Goal: Check status: Check status

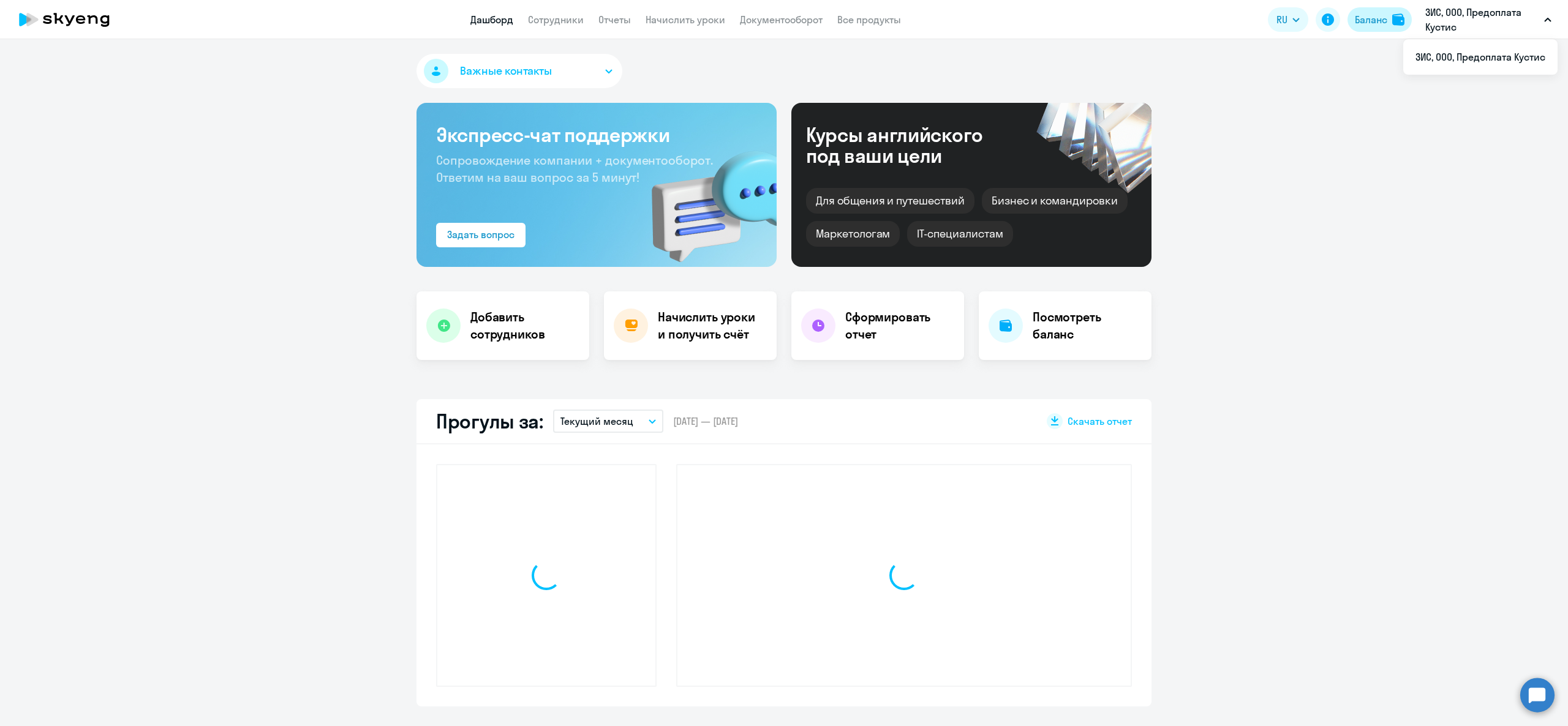
click at [1402, 9] on button "Баланс" at bounding box center [1379, 19] width 64 height 25
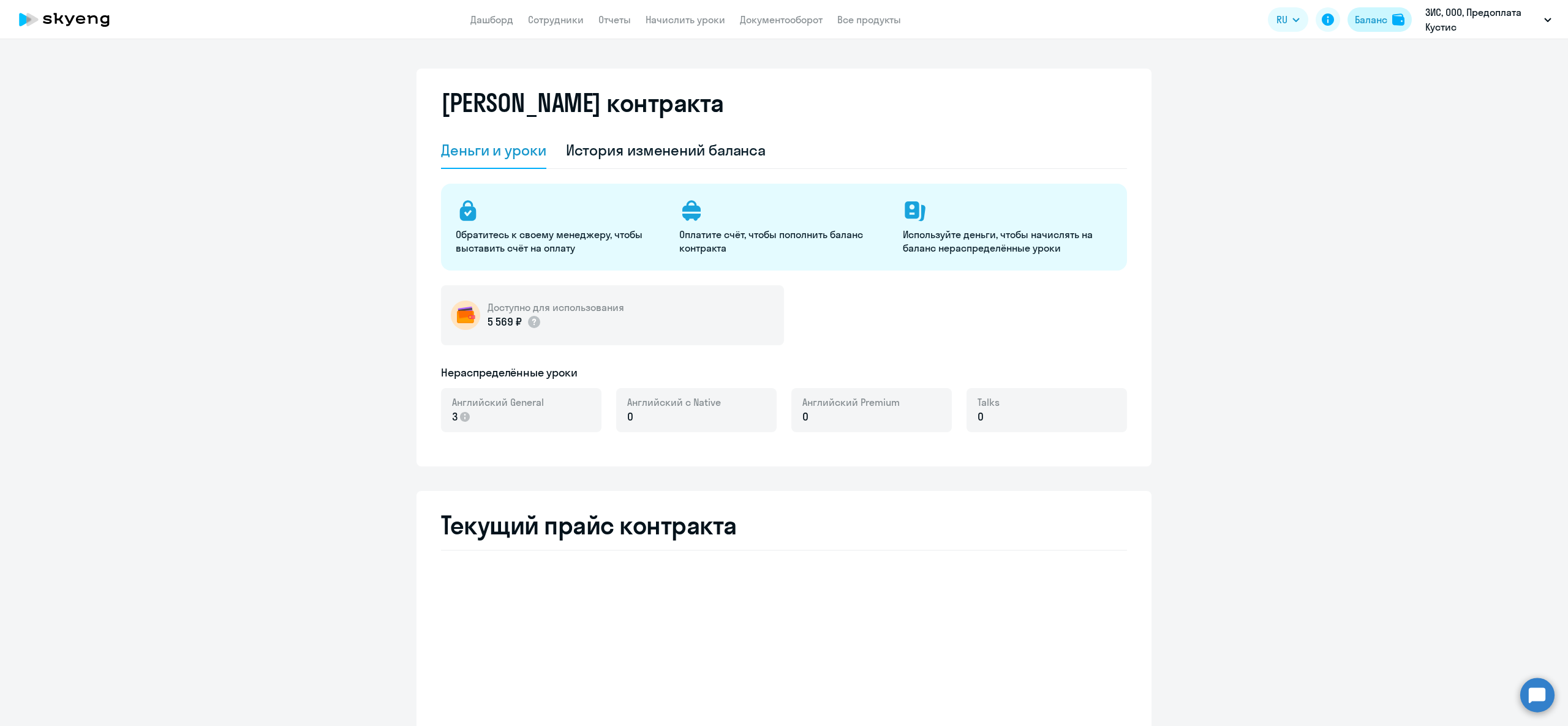
select select "english_adult_not_native_speaker"
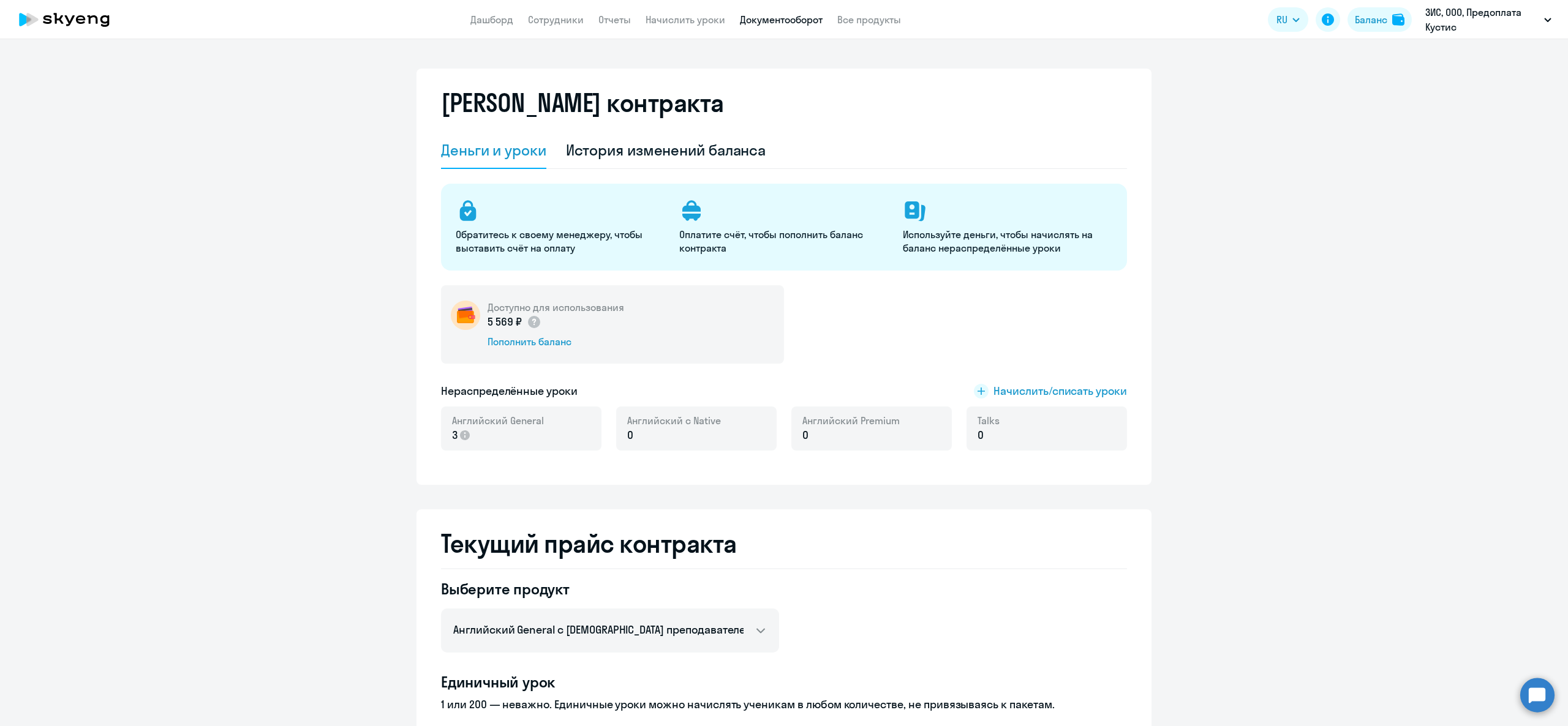
click at [784, 16] on link "Документооборот" at bounding box center [781, 19] width 82 height 12
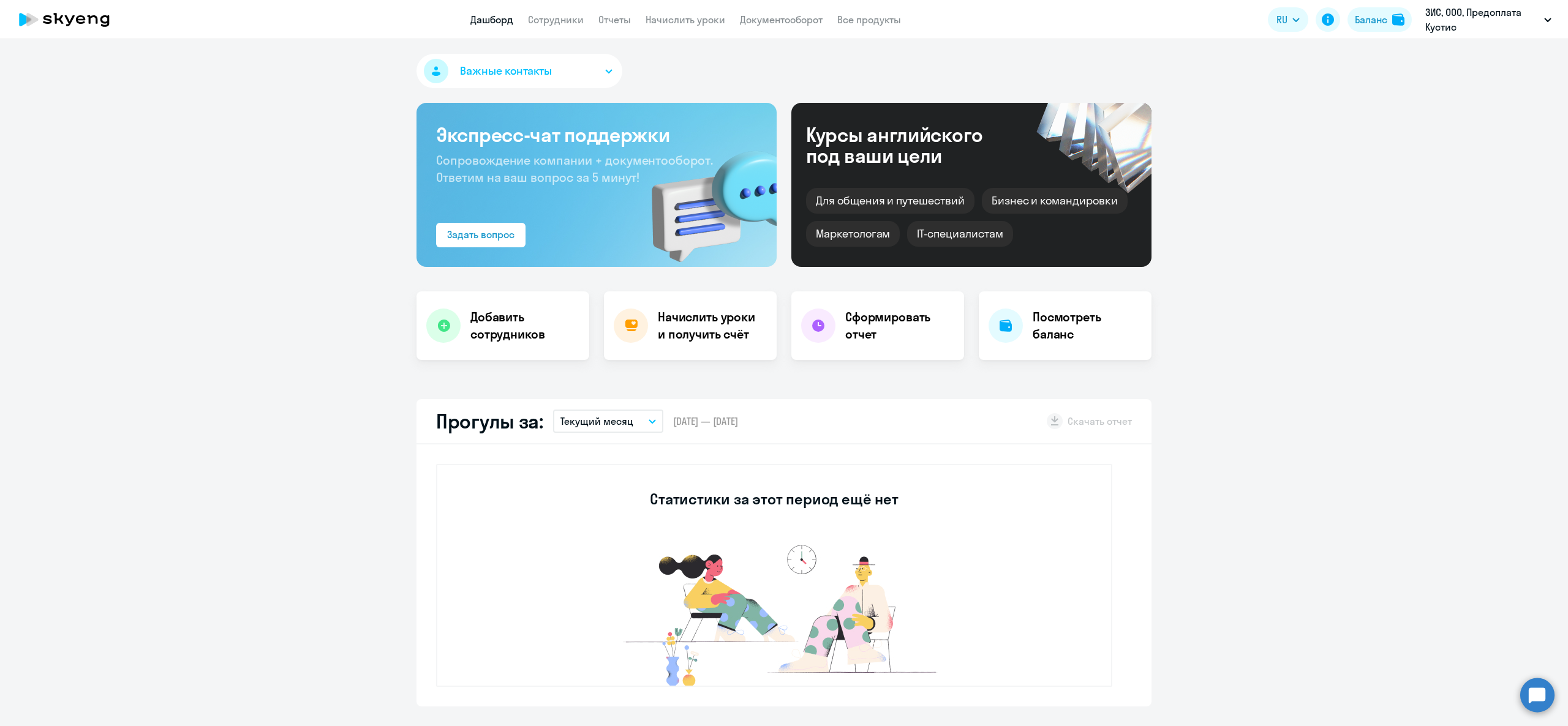
click at [566, 28] on app-header "Дашборд Сотрудники Отчеты Начислить уроки Документооборот Все продукты Дашборд …" at bounding box center [784, 19] width 1568 height 39
click at [551, 19] on link "Сотрудники" at bounding box center [555, 19] width 56 height 12
select select "30"
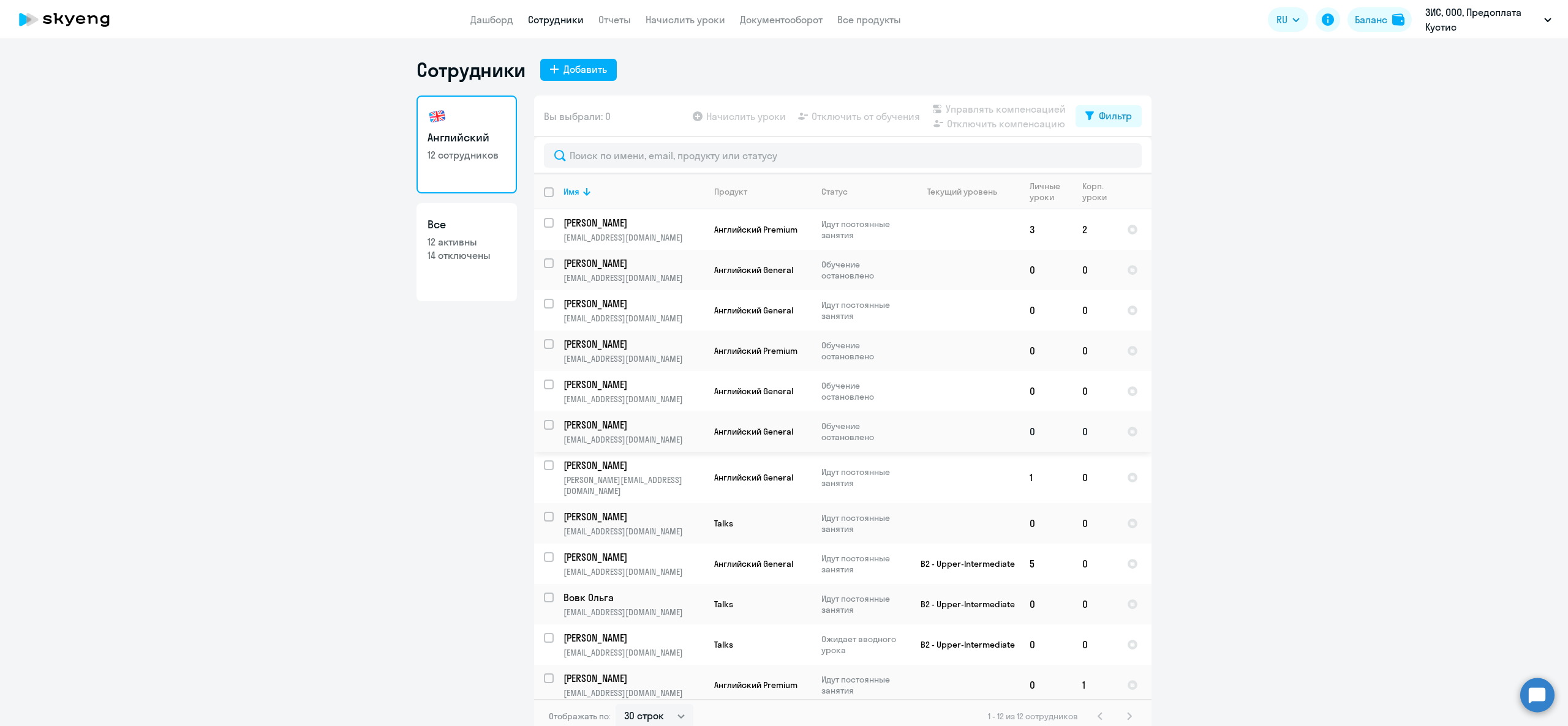
scroll to position [7, 0]
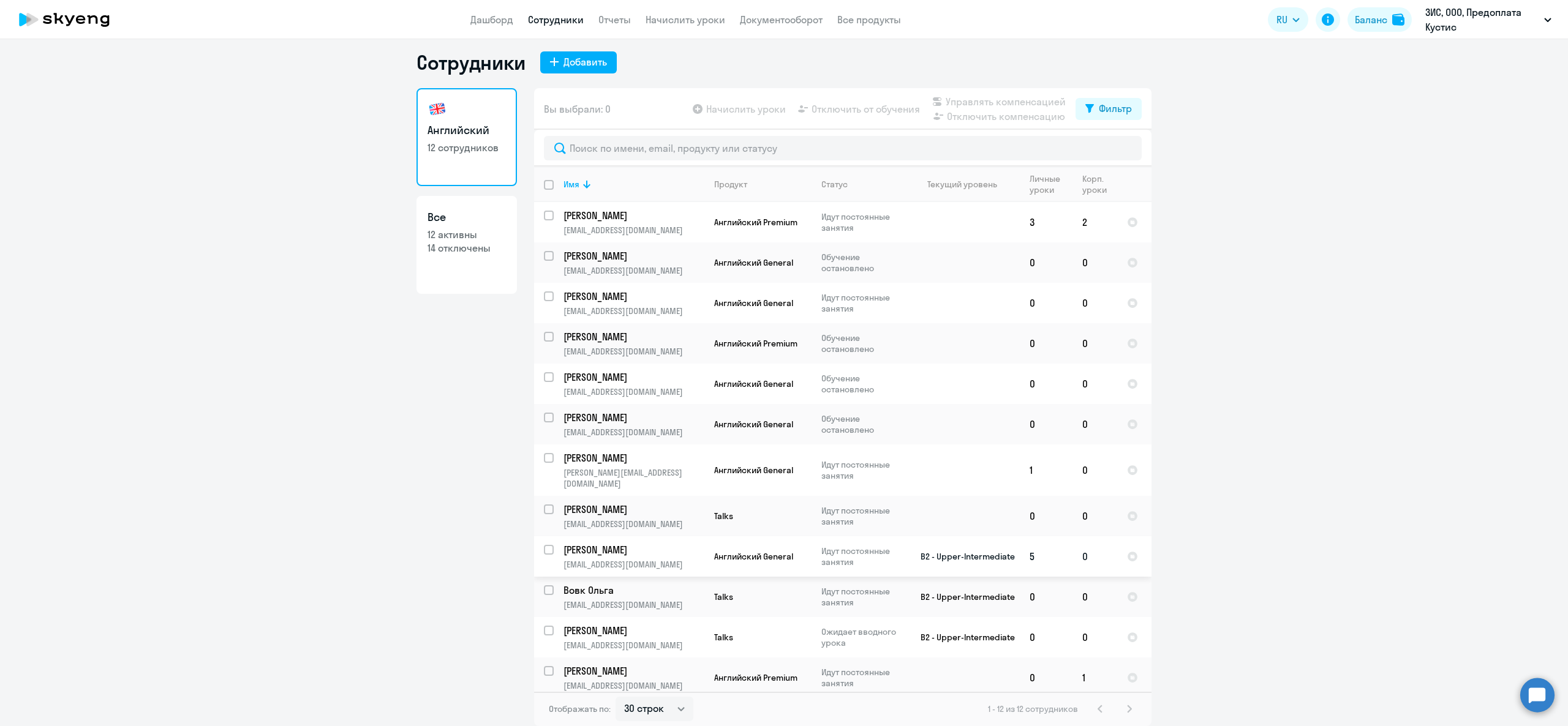
click at [601, 547] on p "[PERSON_NAME]" at bounding box center [632, 549] width 138 height 14
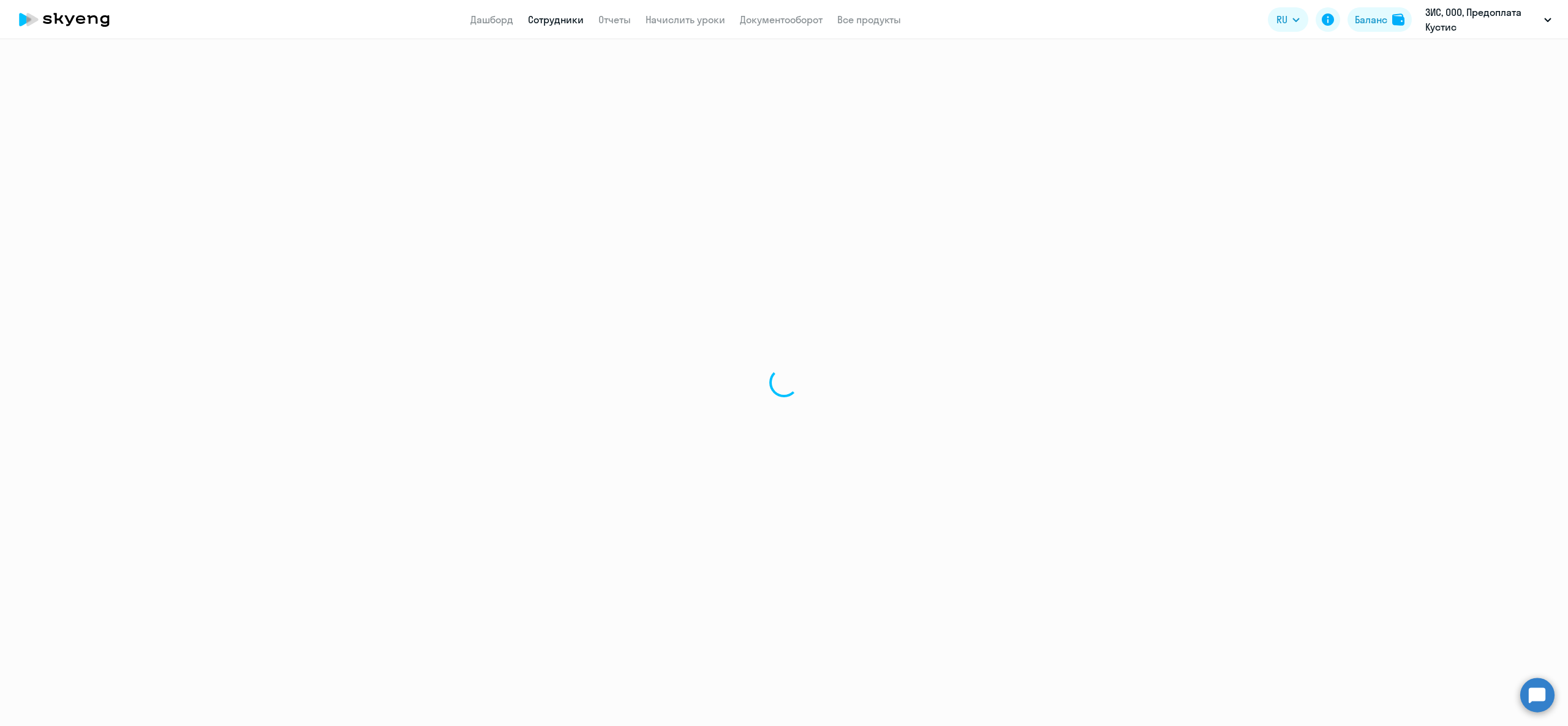
select select "english"
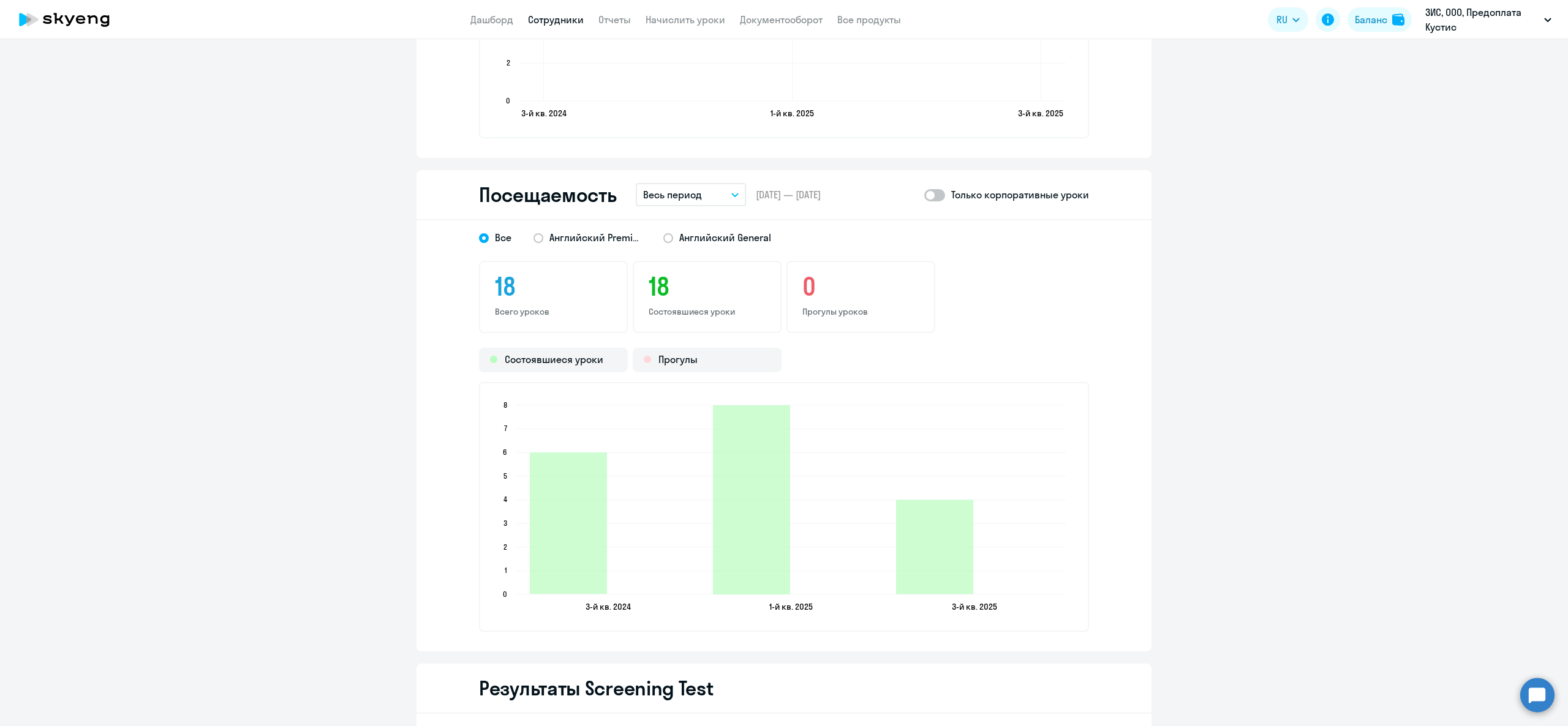
scroll to position [1469, 0]
click at [658, 178] on div "Посещаемость Весь период – [DATE] — [DATE] Только корпоративные уроки" at bounding box center [784, 194] width 735 height 50
click at [659, 183] on button "Весь период" at bounding box center [691, 193] width 110 height 23
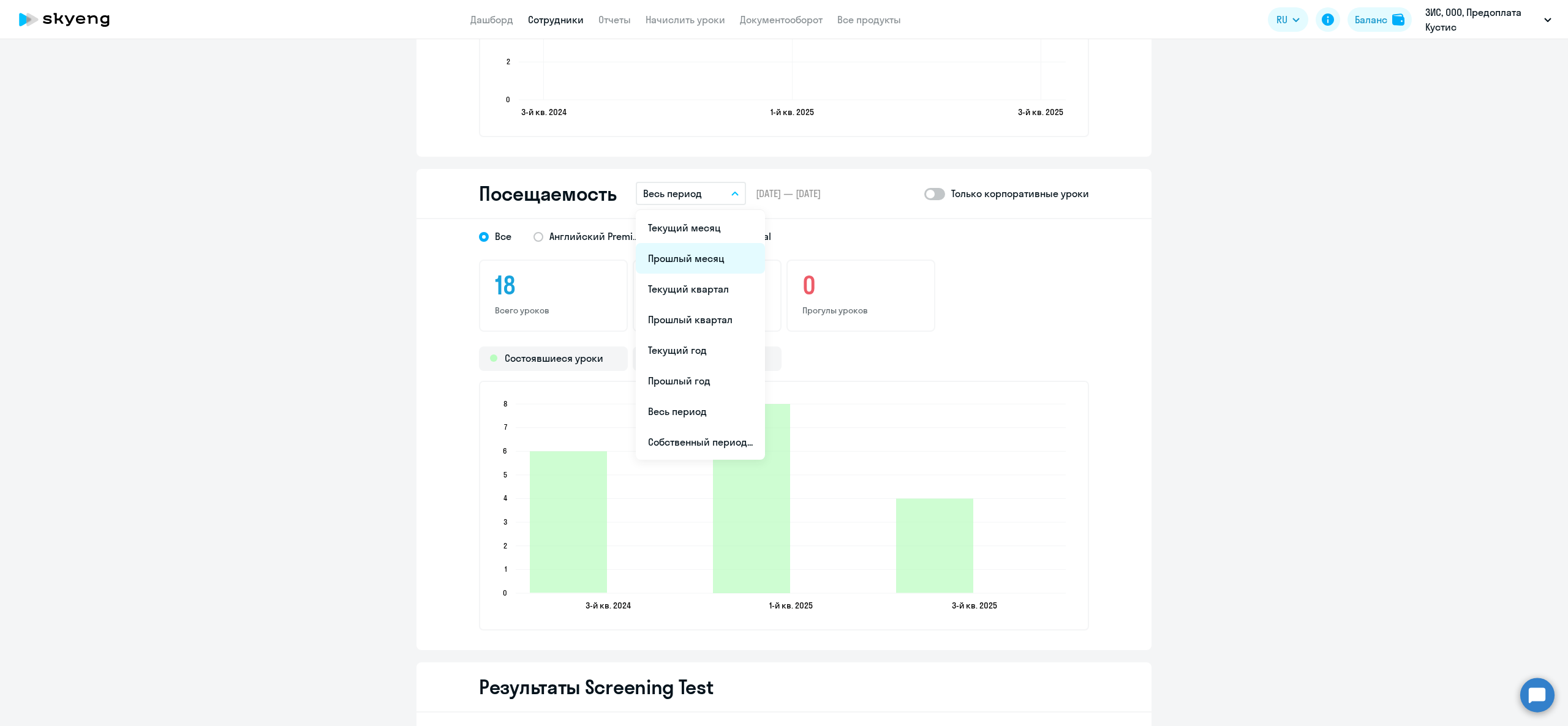
click at [687, 251] on li "Прошлый месяц" at bounding box center [700, 257] width 129 height 30
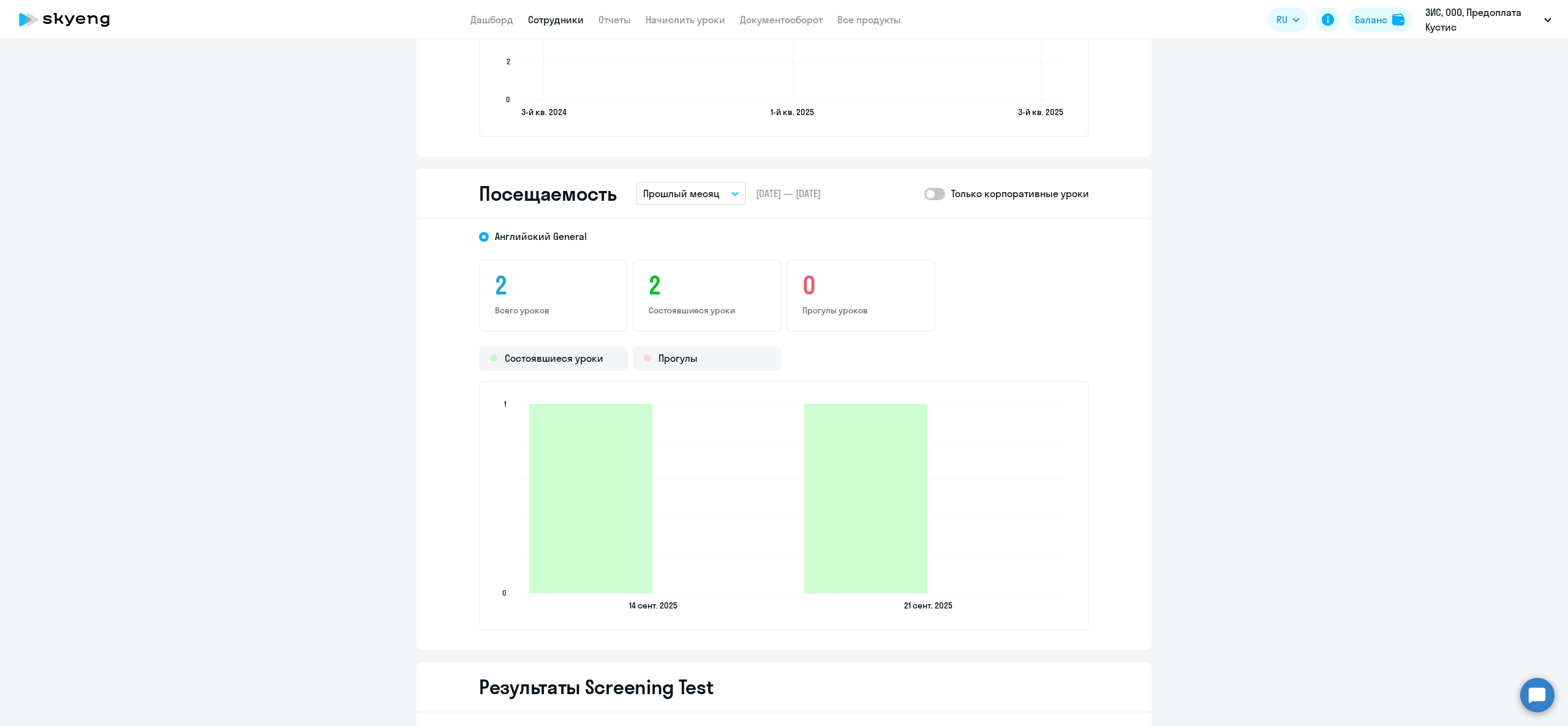
drag, startPoint x: 929, startPoint y: 205, endPoint x: 931, endPoint y: 188, distance: 17.1
click at [929, 203] on div "Посещаемость Прошлый месяц Текущий месяц Прошлый месяц Текущий квартал [GEOGRAP…" at bounding box center [784, 194] width 735 height 50
click at [931, 188] on span at bounding box center [934, 193] width 21 height 12
click at [924, 193] on input "checkbox" at bounding box center [923, 193] width 1 height 1
checkbox input "true"
